Goal: Task Accomplishment & Management: Manage account settings

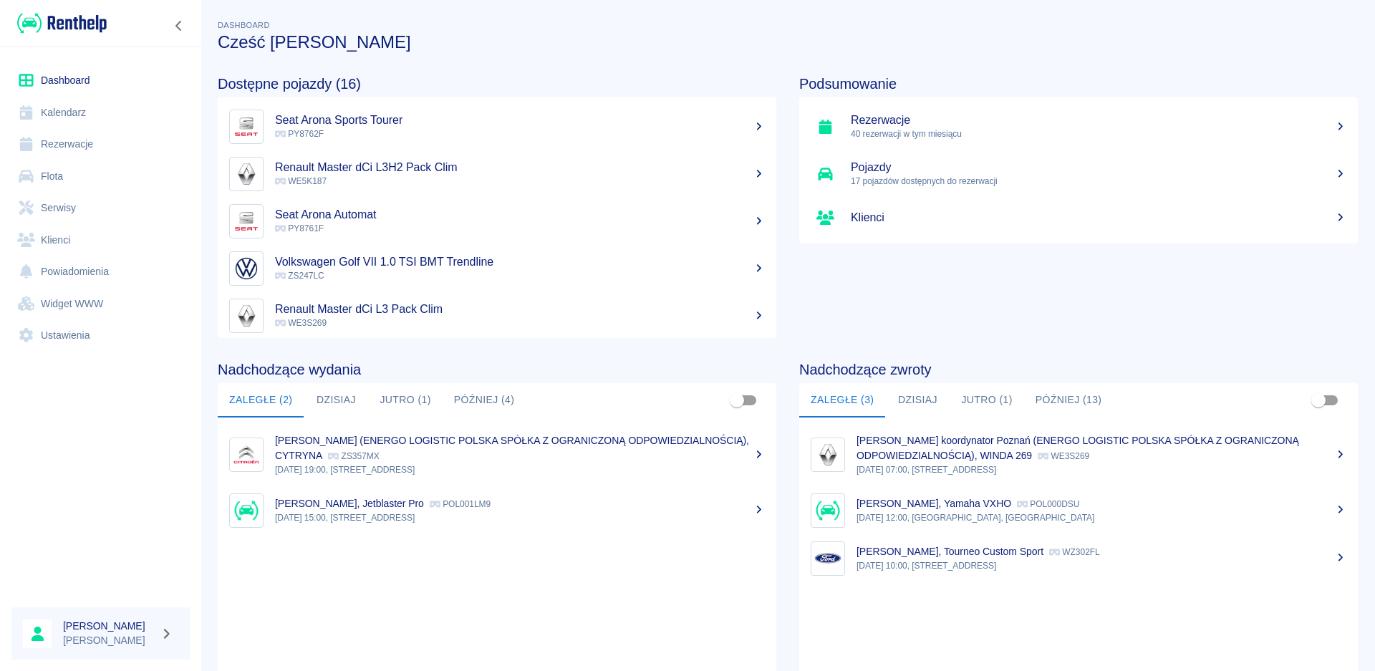
click at [61, 81] on link "Dashboard" at bounding box center [100, 80] width 178 height 32
click at [337, 401] on button "Dzisiaj" at bounding box center [336, 400] width 64 height 34
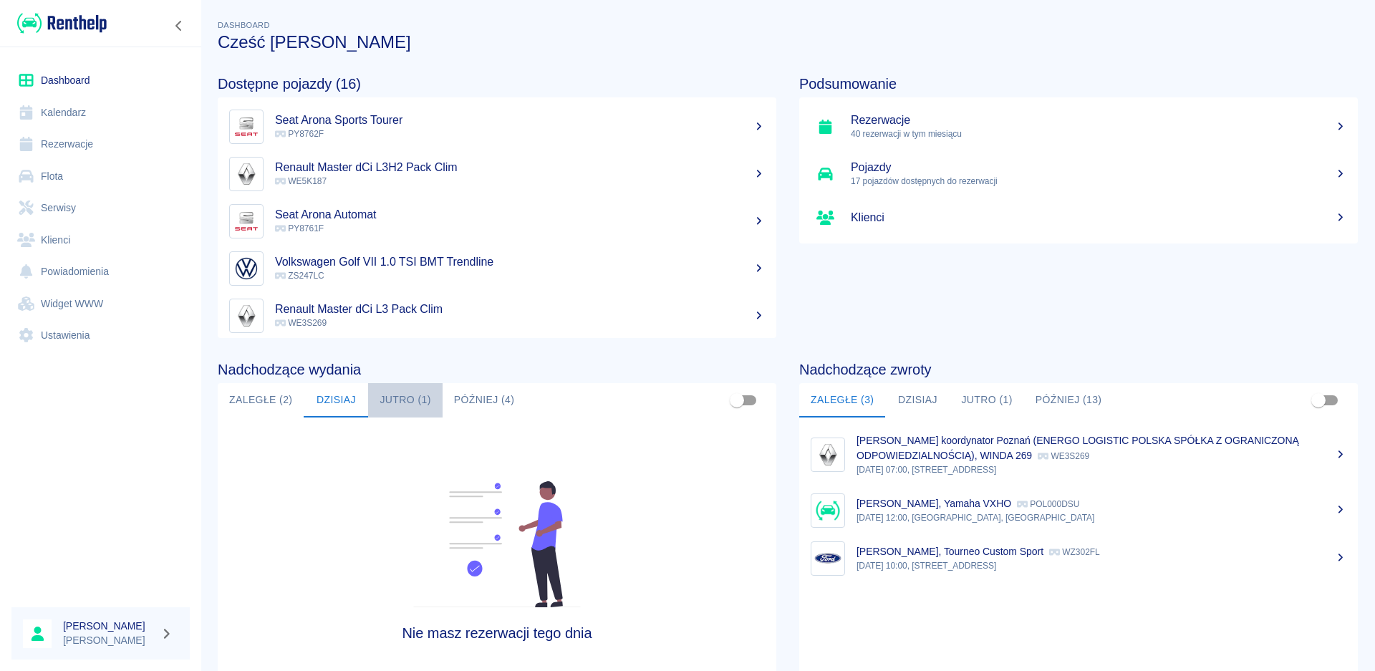
click at [382, 397] on button "Jutro (1)" at bounding box center [405, 400] width 74 height 34
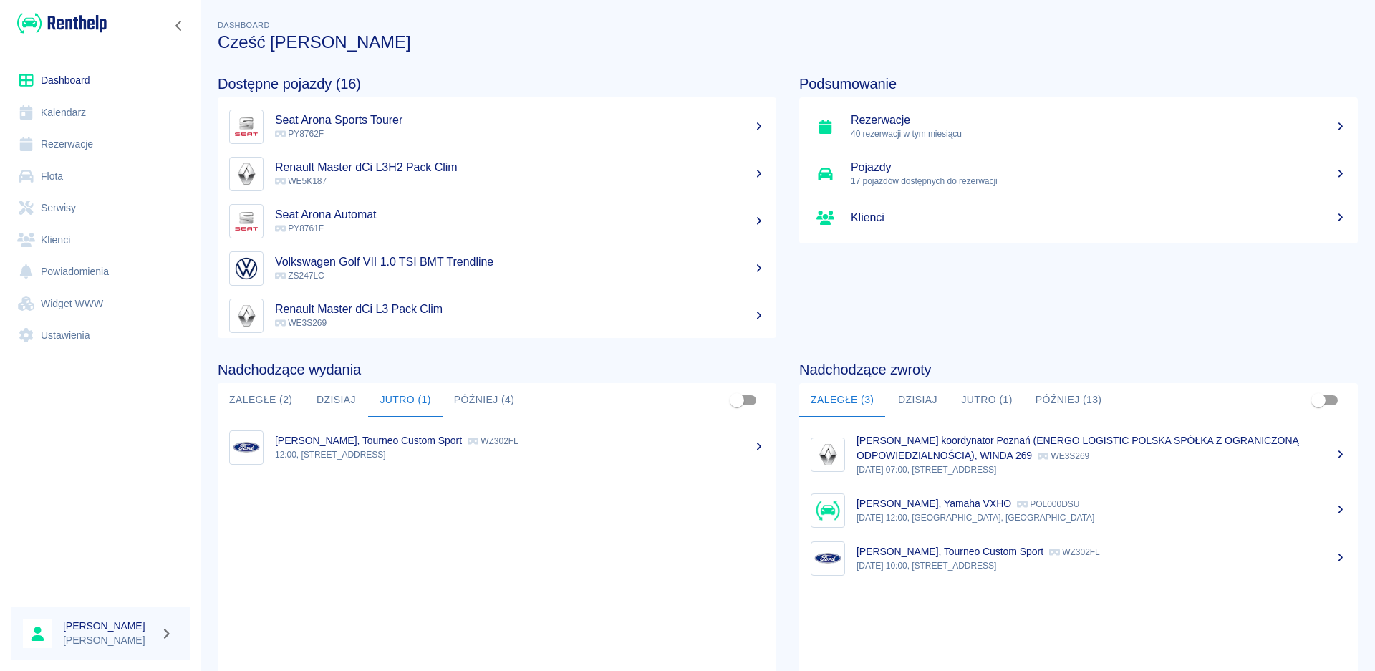
drag, startPoint x: 465, startPoint y: 400, endPoint x: 494, endPoint y: 419, distance: 35.2
click at [466, 400] on button "Później (4)" at bounding box center [485, 400] width 84 height 34
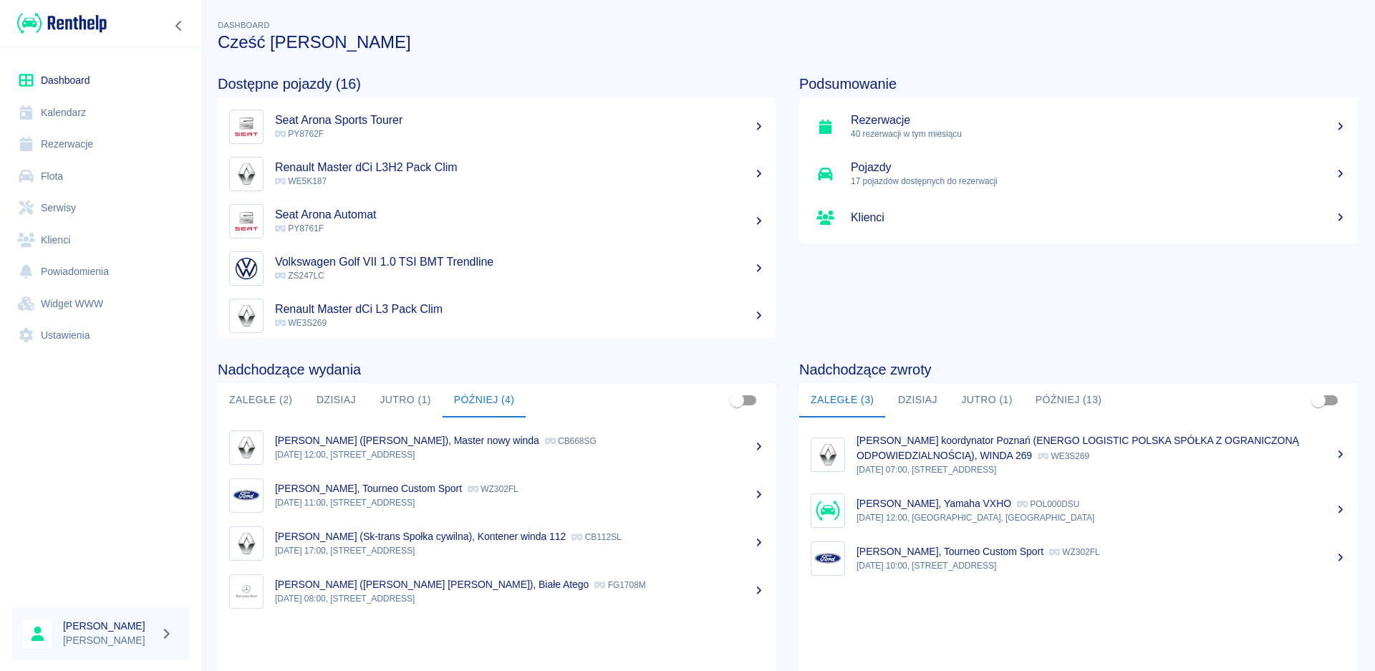
click at [905, 401] on button "Dzisiaj" at bounding box center [917, 400] width 64 height 34
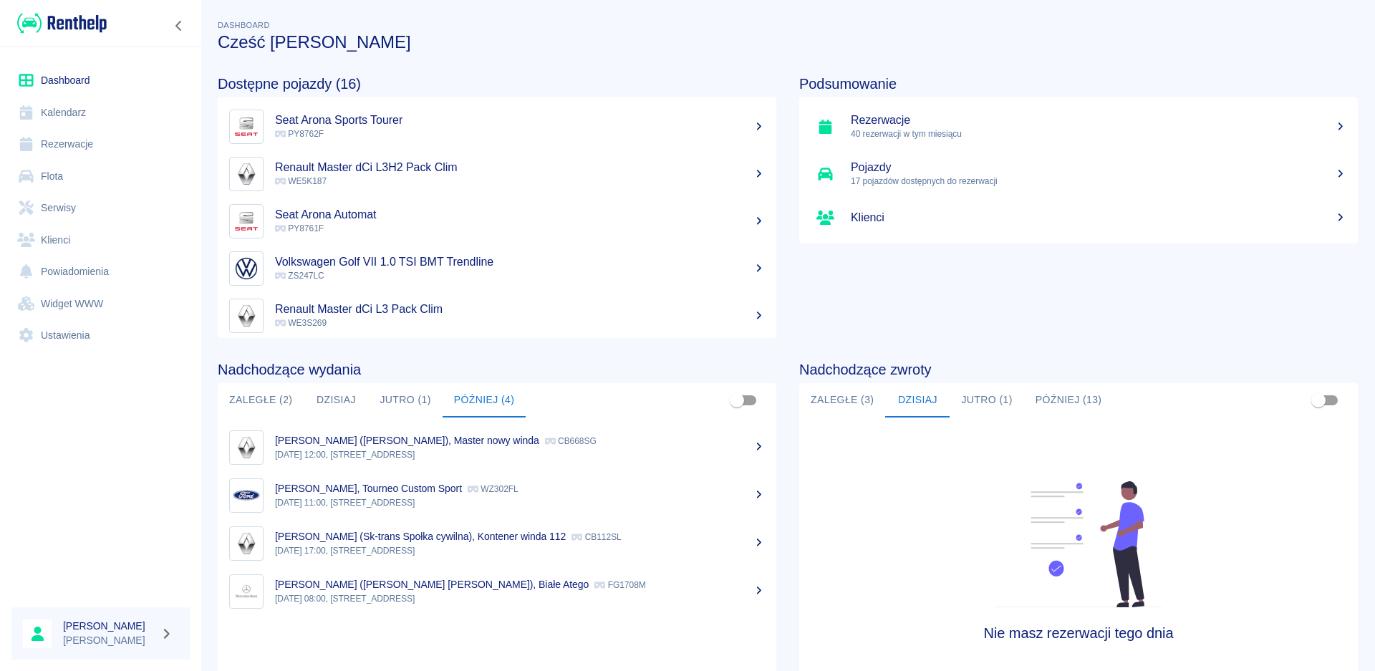
click at [973, 402] on button "Jutro (1)" at bounding box center [987, 400] width 74 height 34
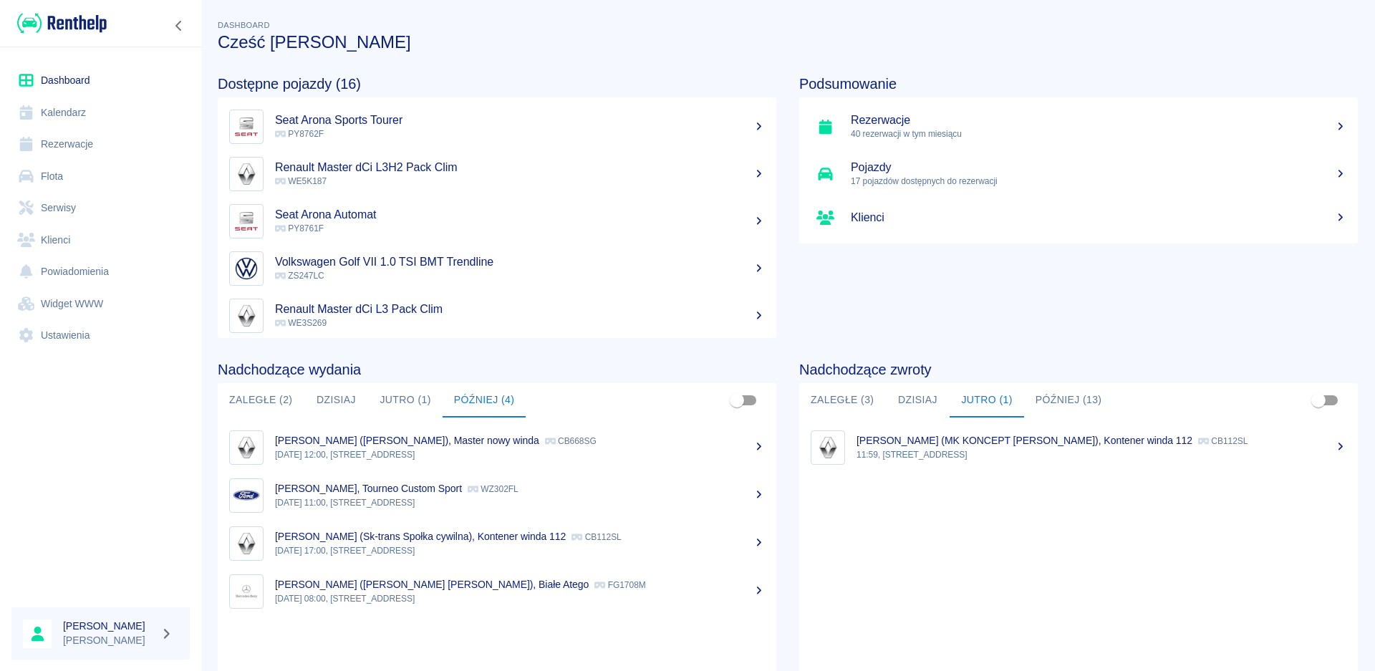
click at [1048, 400] on button "Później (13)" at bounding box center [1069, 400] width 90 height 34
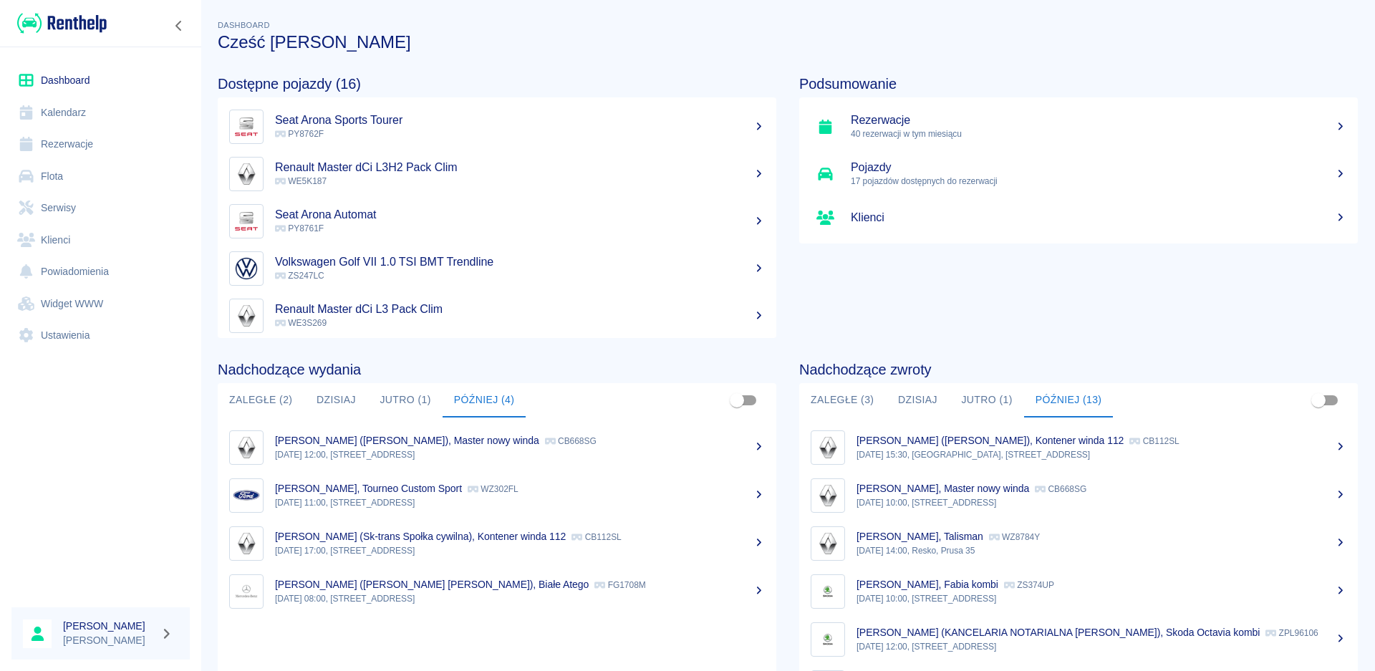
click at [979, 440] on p "[PERSON_NAME] ([PERSON_NAME]), Kontener winda 112" at bounding box center [989, 440] width 267 height 11
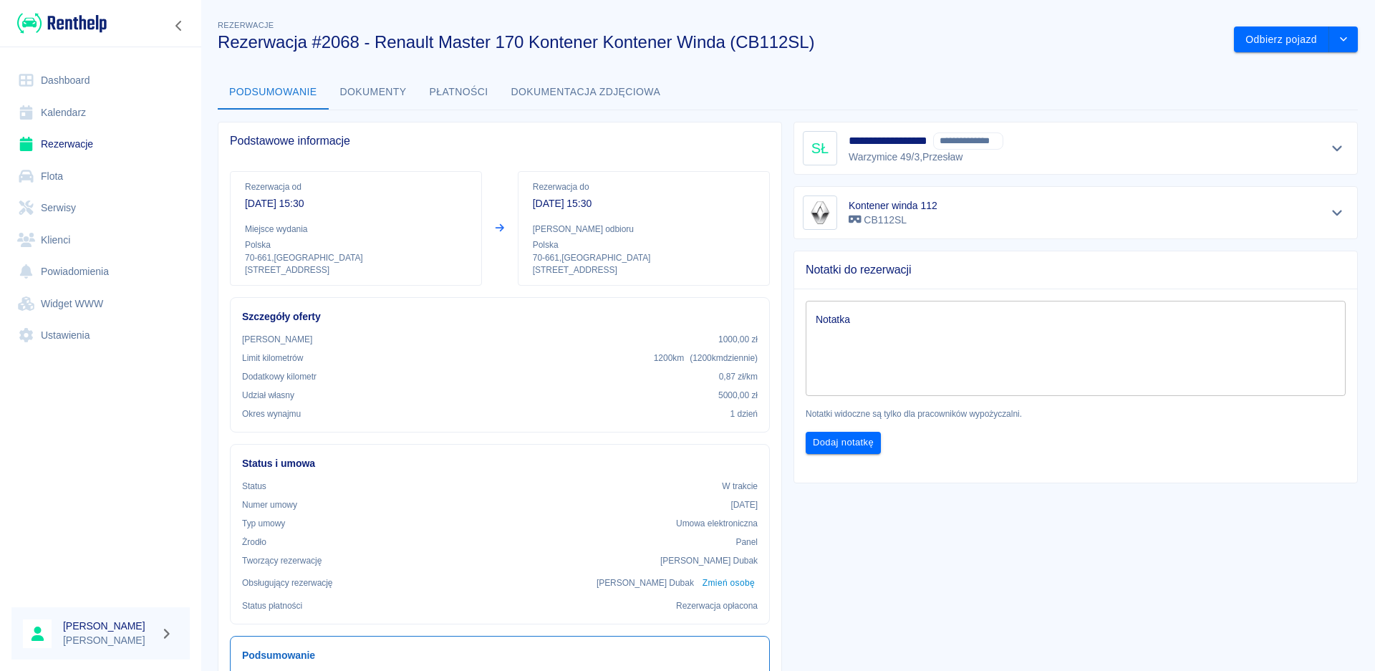
click at [450, 97] on button "Płatności" at bounding box center [459, 92] width 82 height 34
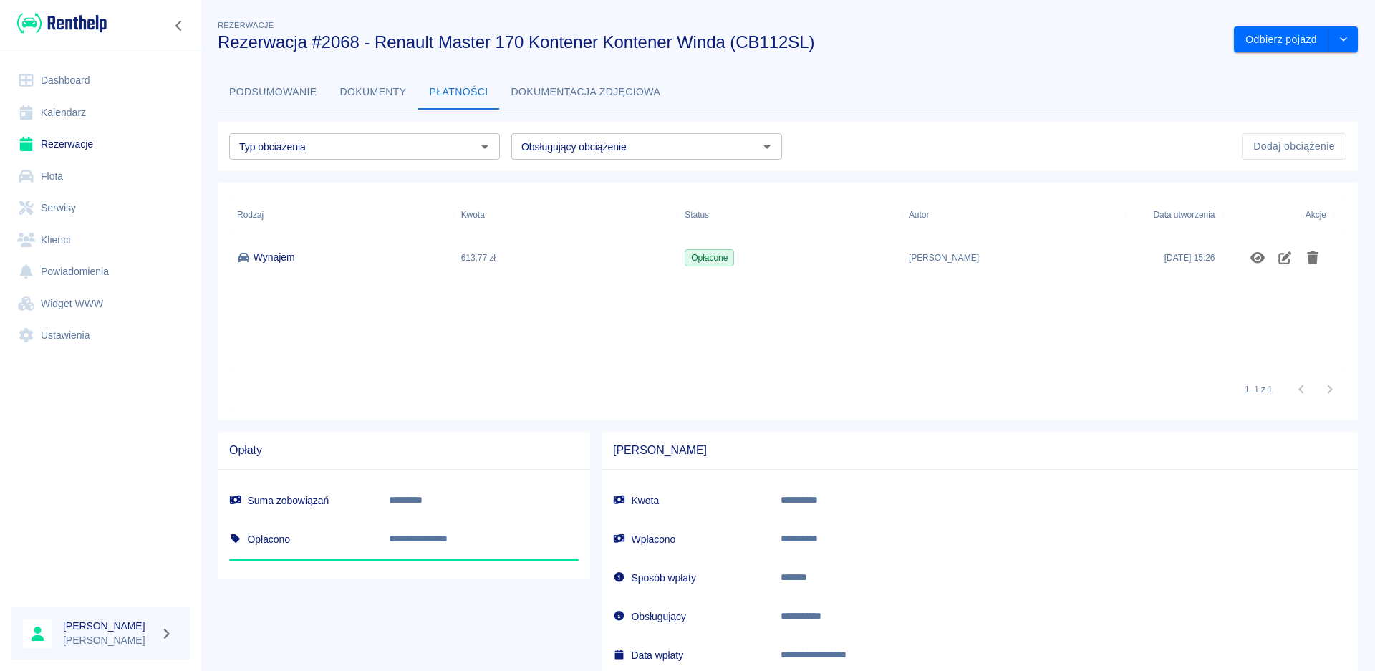
click at [375, 94] on button "Dokumenty" at bounding box center [374, 92] width 90 height 34
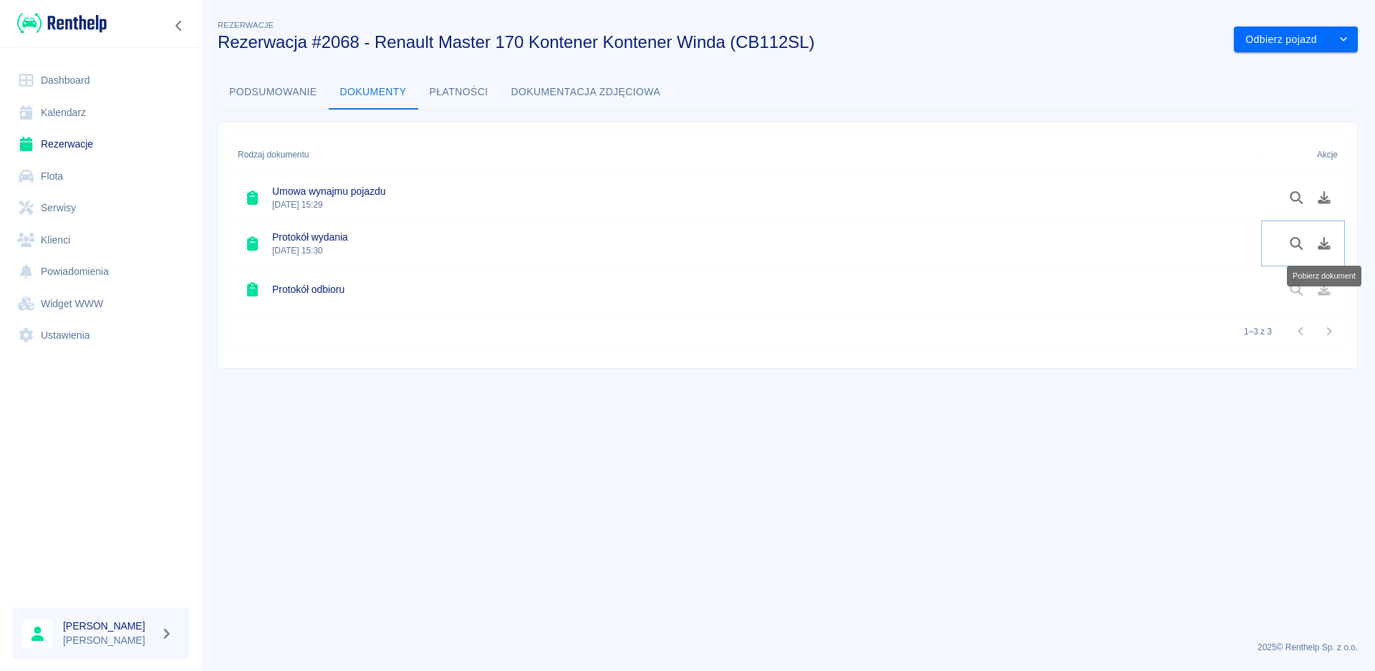
click at [1333, 243] on button "Pobierz dokument" at bounding box center [1324, 243] width 28 height 24
click at [475, 93] on button "Płatności" at bounding box center [459, 92] width 82 height 34
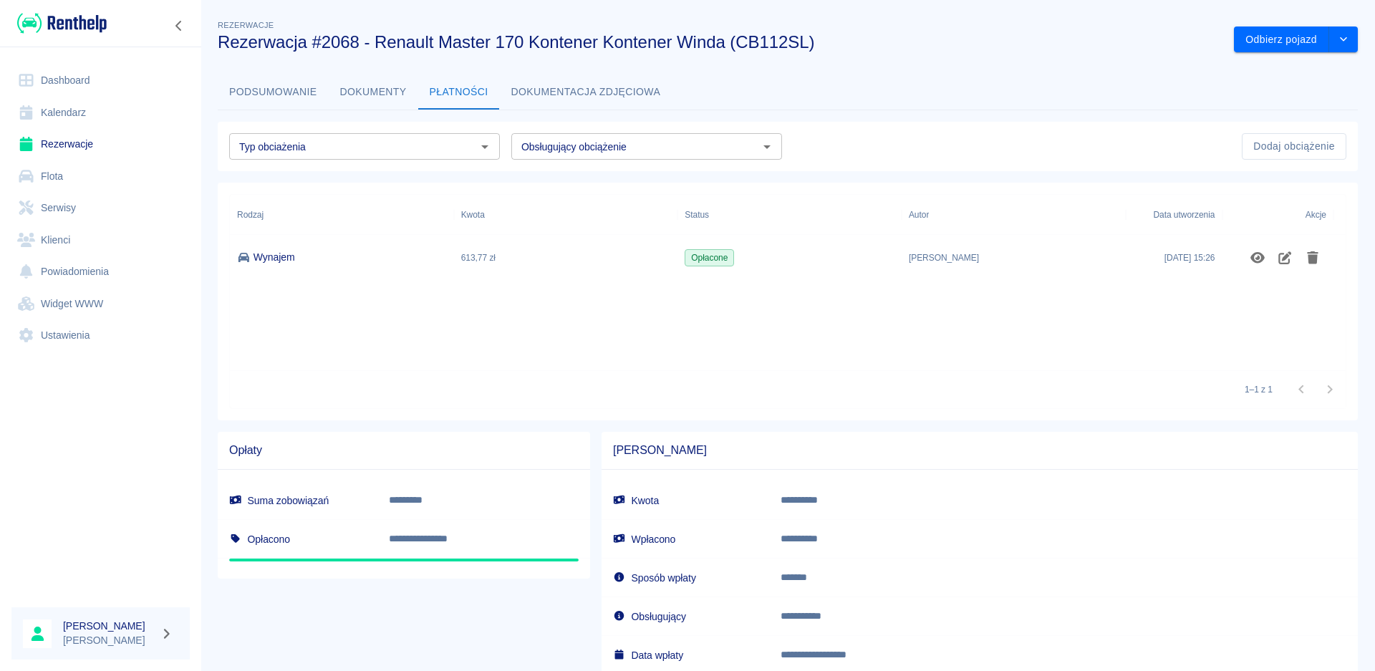
click at [367, 258] on div "Wynajem" at bounding box center [342, 258] width 224 height 46
click at [1256, 256] on icon "Pokaż szczegóły" at bounding box center [1258, 257] width 16 height 13
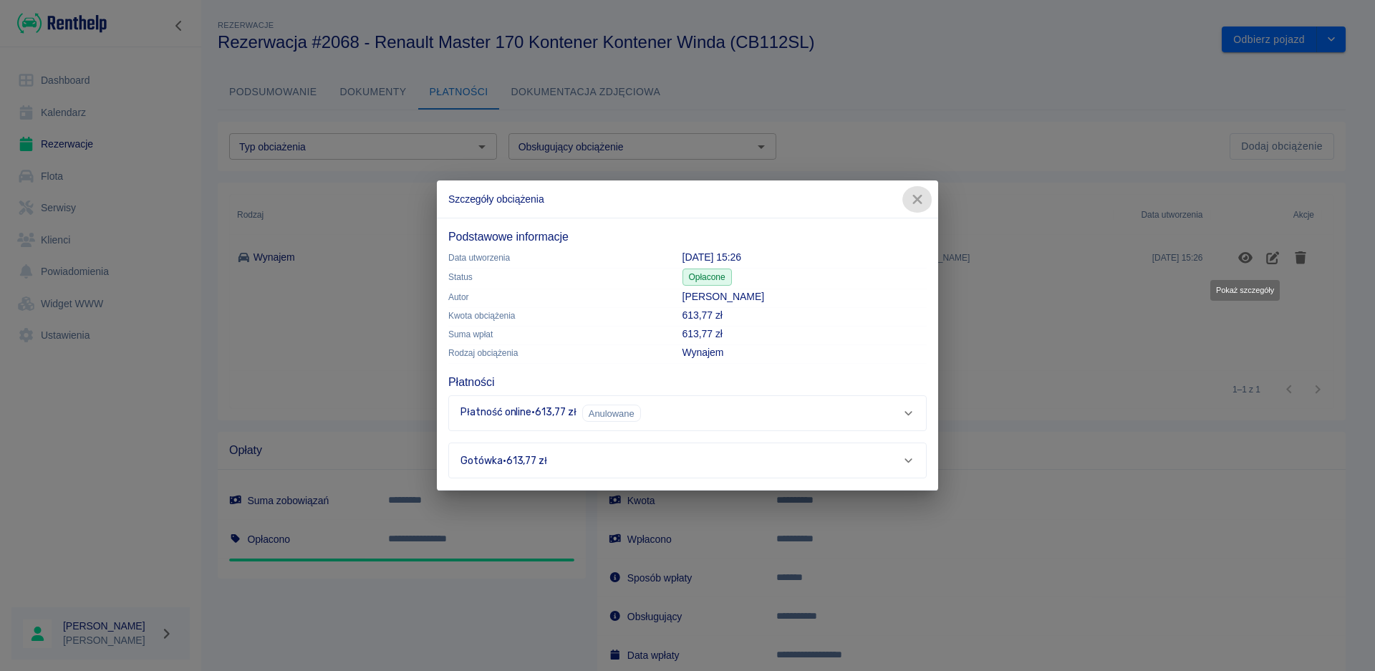
click at [930, 201] on button "button" at bounding box center [917, 199] width 30 height 26
